Goal: Task Accomplishment & Management: Manage account settings

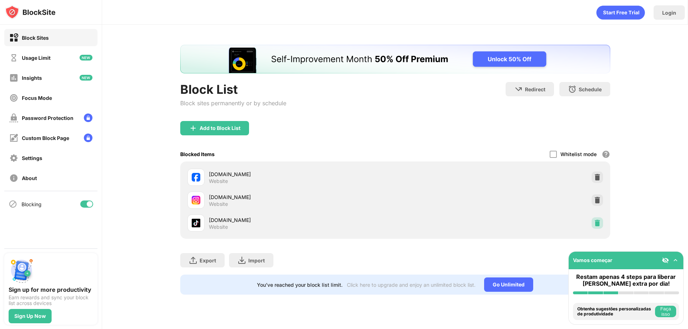
click at [597, 224] on img at bounding box center [597, 223] width 7 height 7
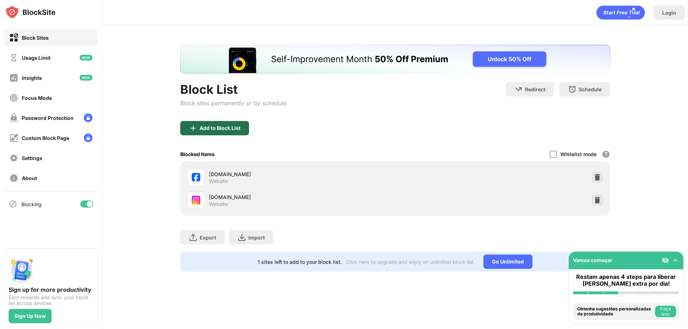
click at [219, 131] on div "Add to Block List" at bounding box center [220, 128] width 41 height 6
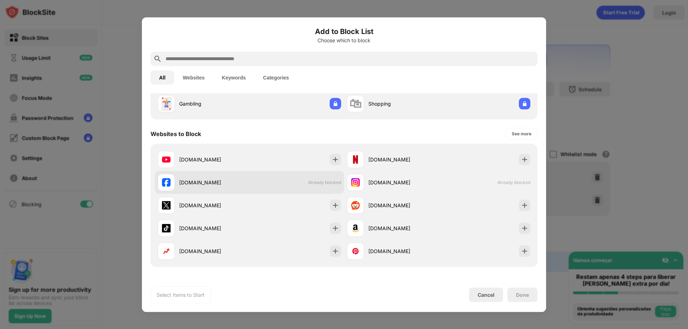
scroll to position [72, 0]
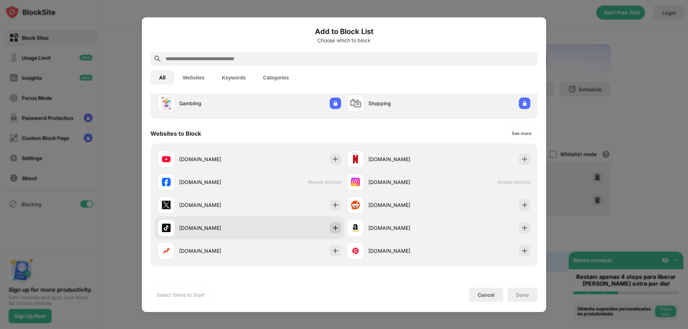
click at [332, 228] on img at bounding box center [335, 227] width 7 height 7
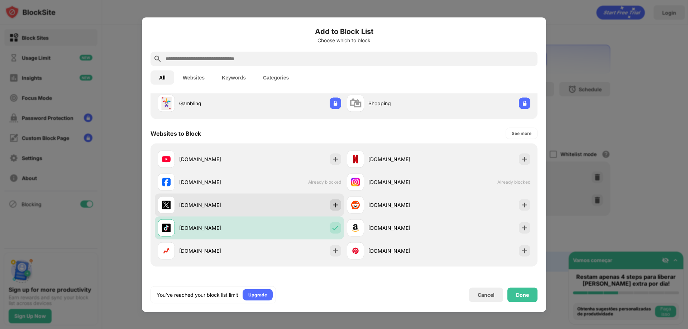
click at [332, 205] on img at bounding box center [335, 204] width 7 height 7
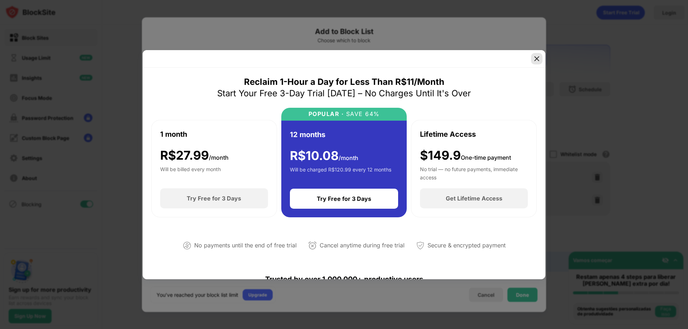
click at [537, 62] on div at bounding box center [536, 58] width 11 height 11
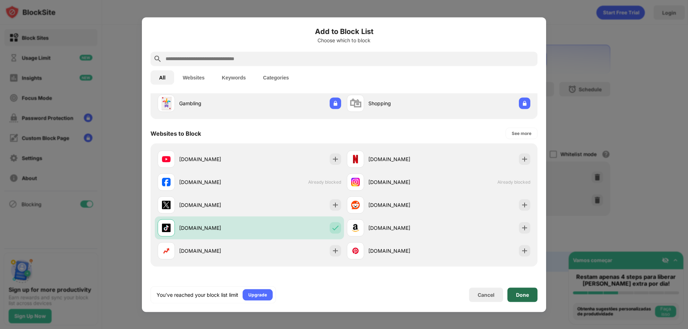
click at [520, 296] on div "Done" at bounding box center [522, 295] width 13 height 6
